Goal: Task Accomplishment & Management: Use online tool/utility

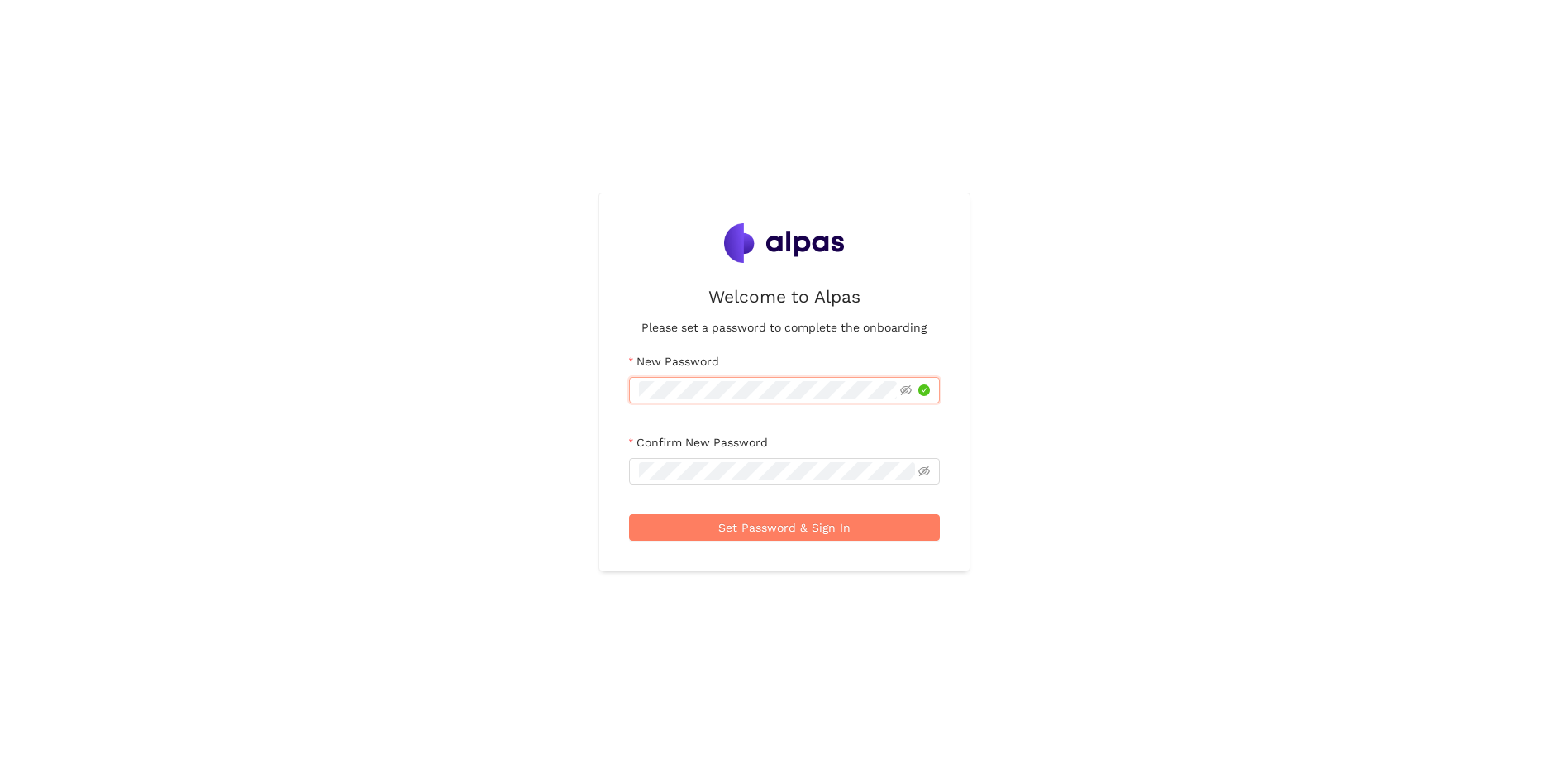
click at [610, 386] on div "Welcome to Alpas Please set a password to complete the onboarding New Password …" at bounding box center [784, 382] width 370 height 378
click at [906, 385] on icon "eye-invisible" at bounding box center [905, 390] width 11 height 11
click at [805, 530] on span "Set Password & Sign In" at bounding box center [784, 527] width 132 height 18
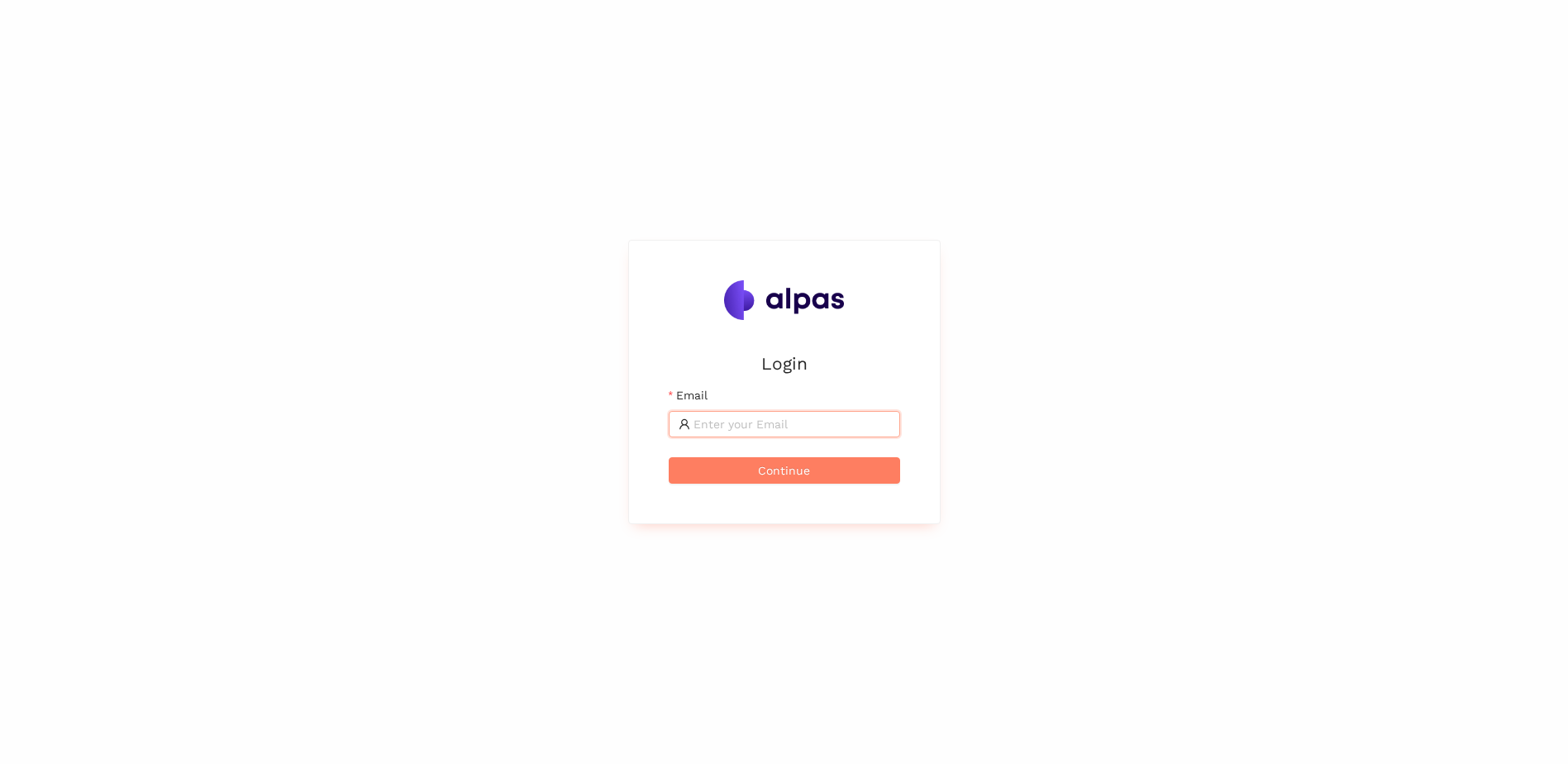
click at [716, 423] on input "Email" at bounding box center [791, 424] width 197 height 18
type input "christina.zimara@zeiss.com"
click at [789, 465] on span "Continue" at bounding box center [784, 470] width 52 height 18
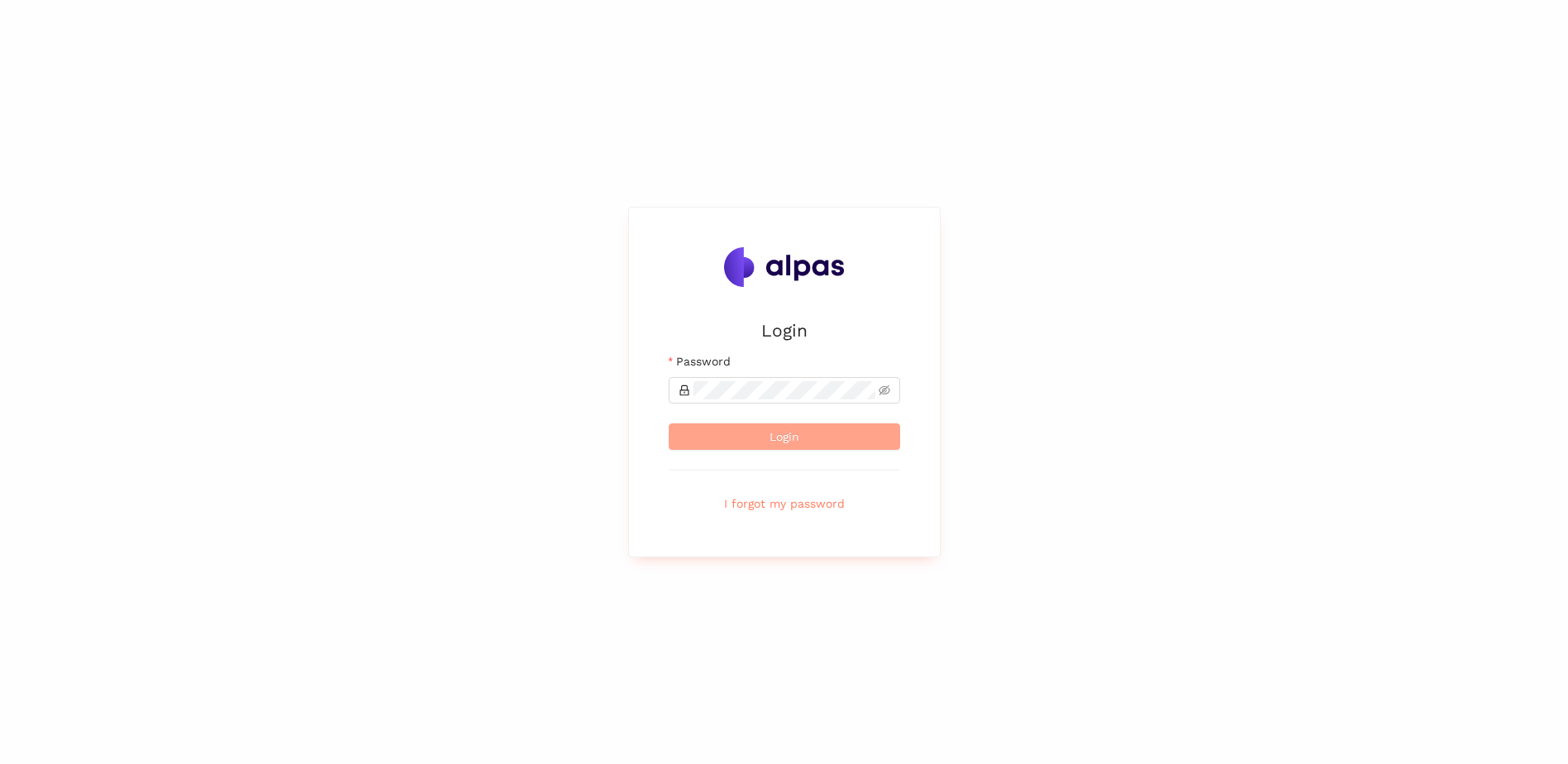
click at [811, 441] on button "Login" at bounding box center [784, 436] width 231 height 26
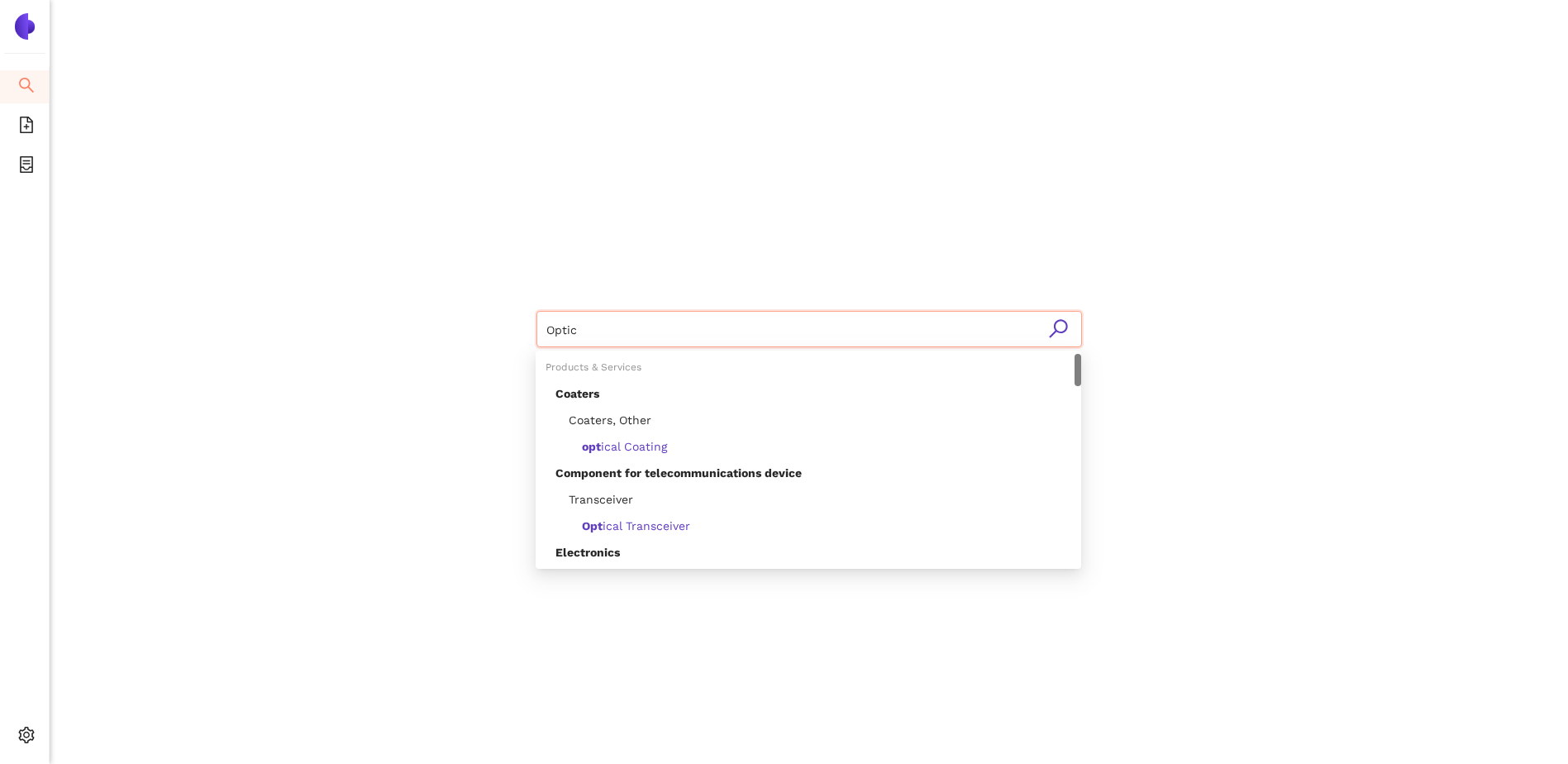
type input "Optics"
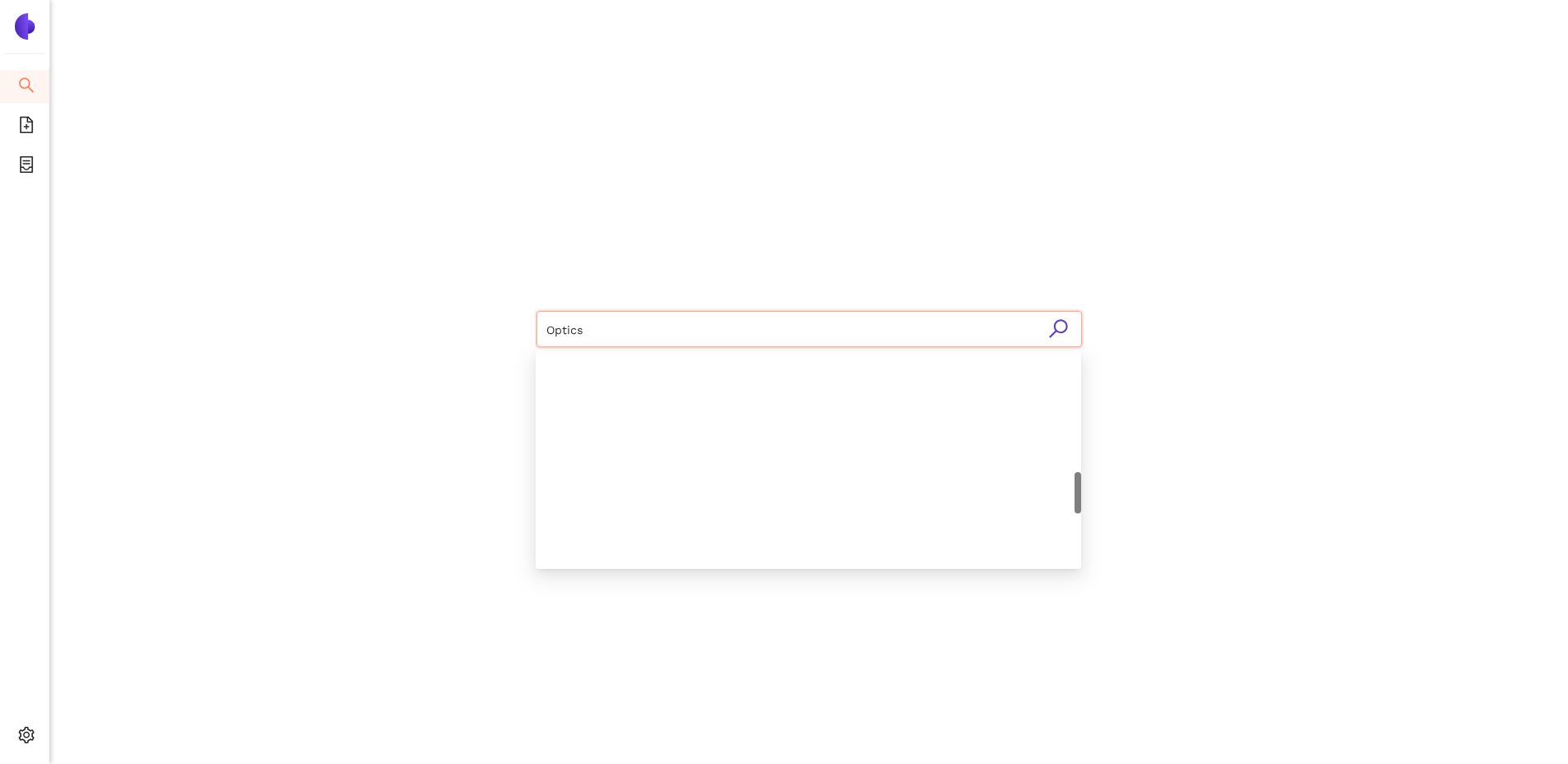
scroll to position [681, 0]
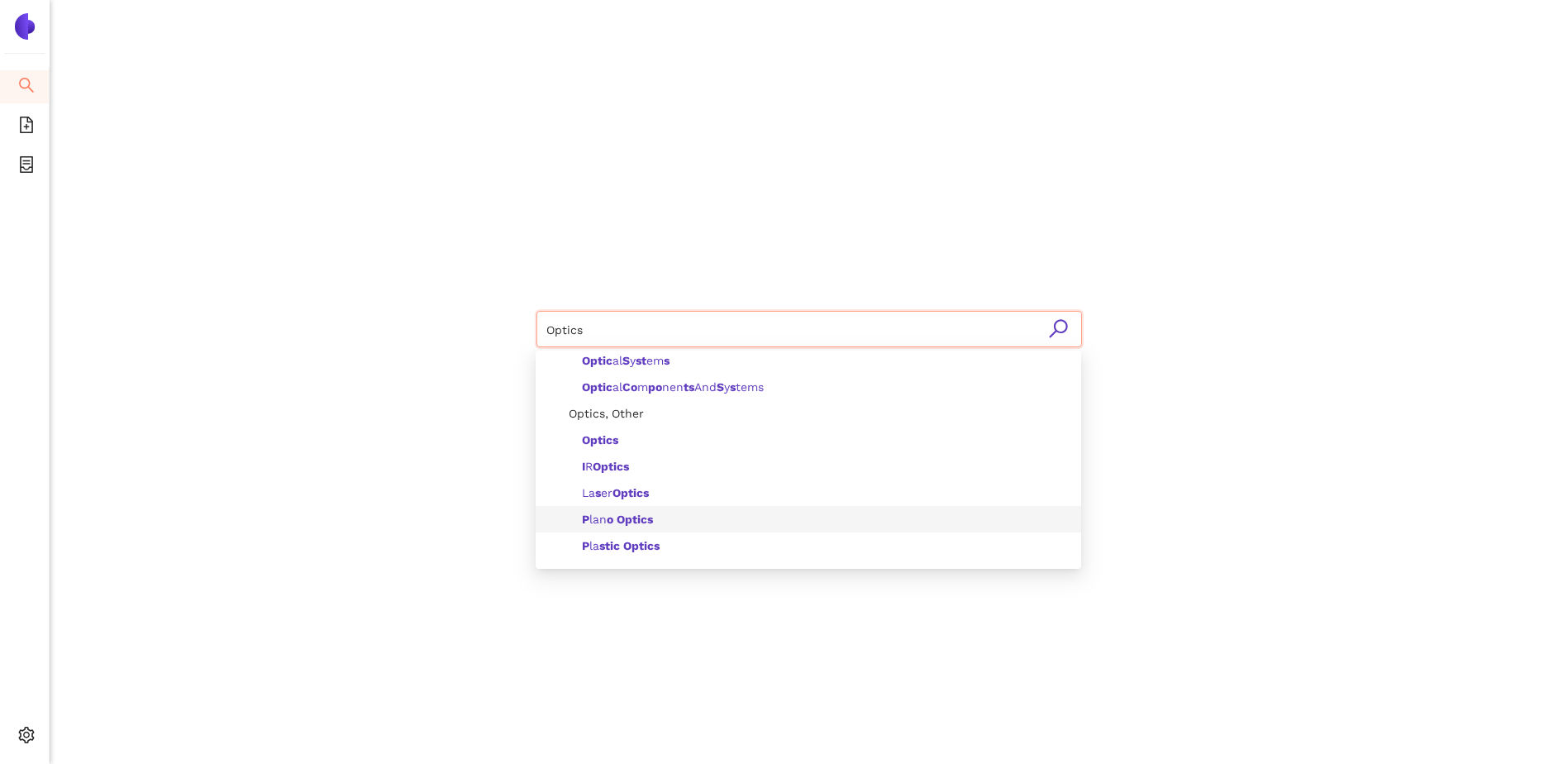
click at [605, 515] on span "P lan o Optics" at bounding box center [617, 519] width 71 height 13
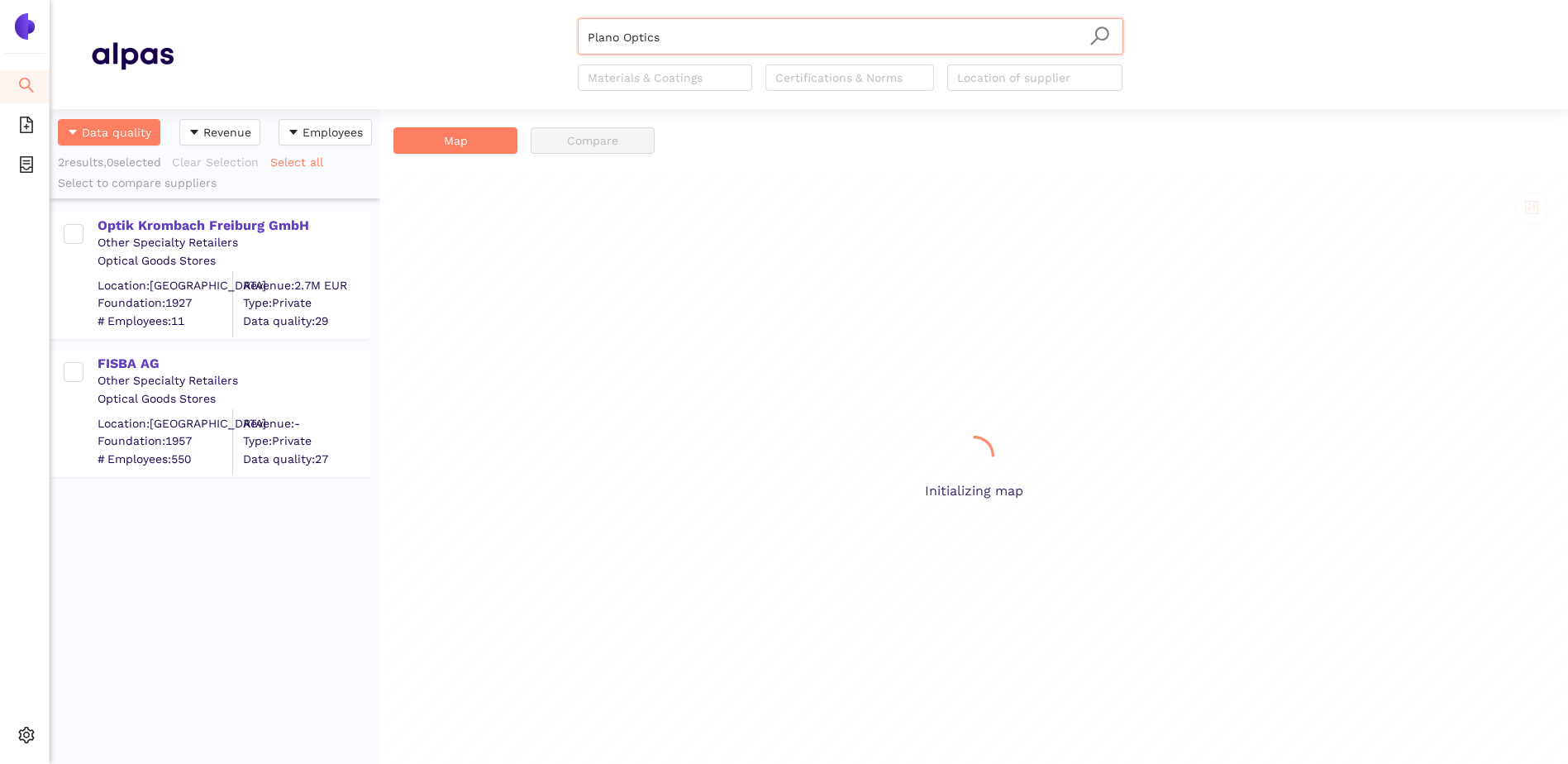
scroll to position [643, 318]
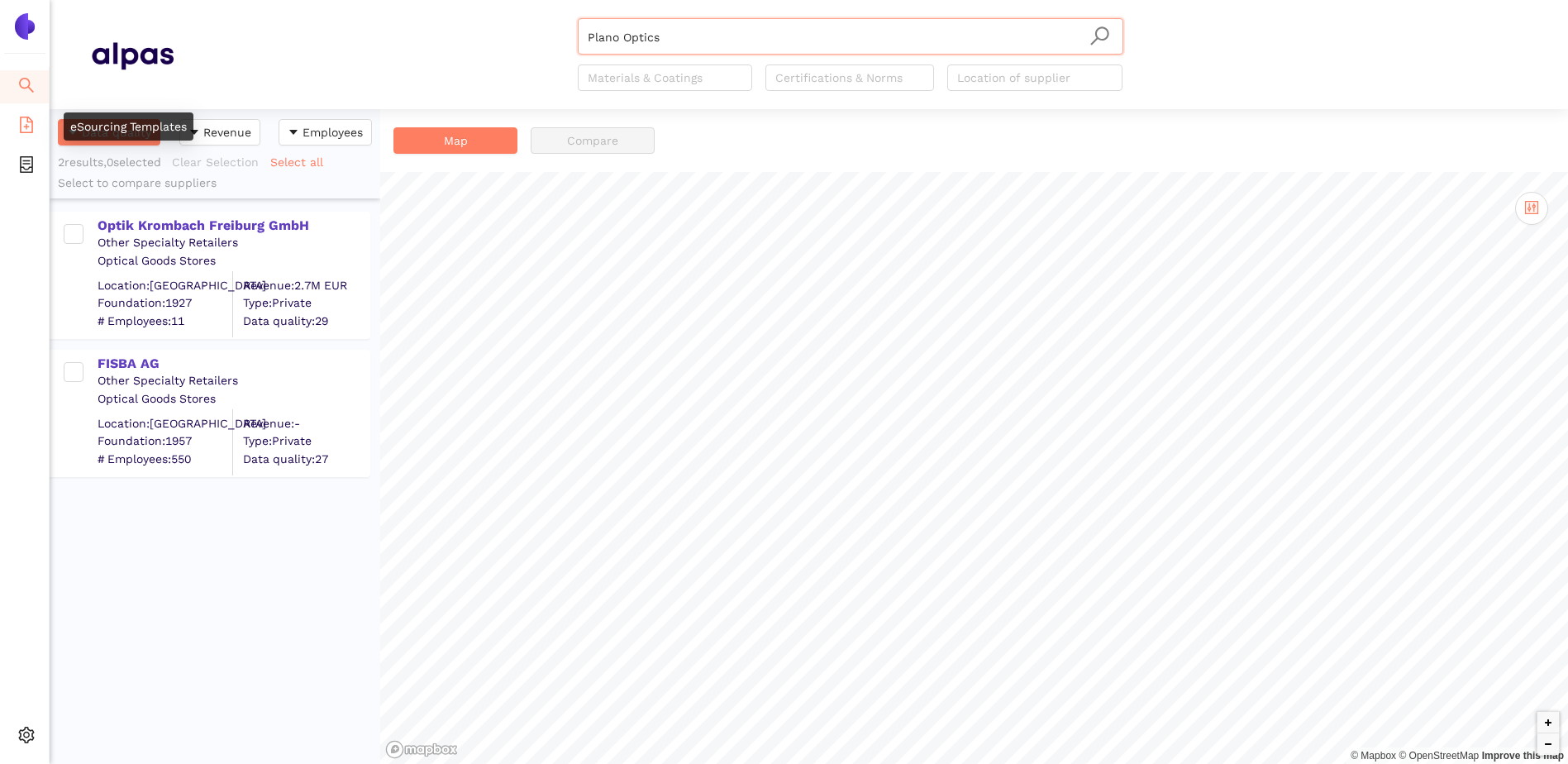
click at [26, 128] on icon "file-add" at bounding box center [26, 125] width 13 height 17
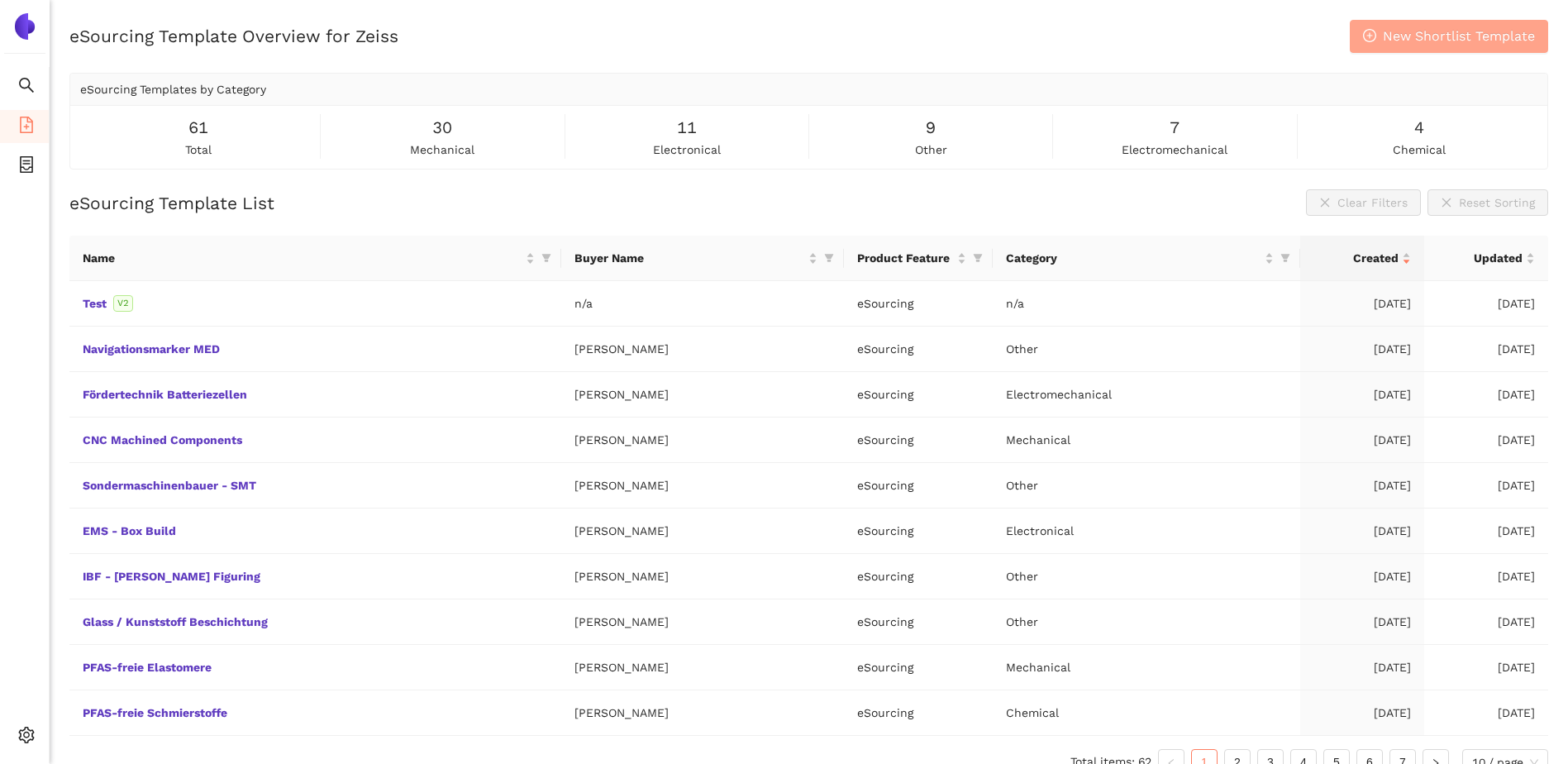
click at [1498, 39] on span "New Shortlist Template" at bounding box center [1458, 36] width 152 height 21
